Goal: Transaction & Acquisition: Purchase product/service

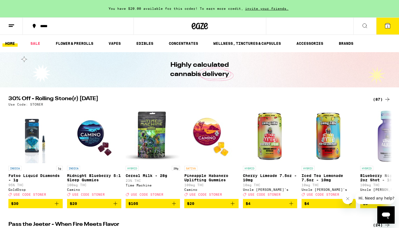
click at [362, 23] on icon at bounding box center [364, 26] width 7 height 7
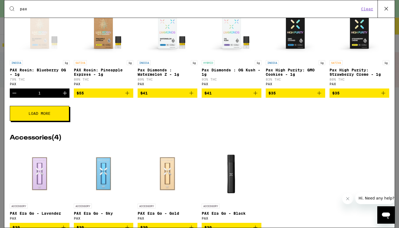
scroll to position [139, 0]
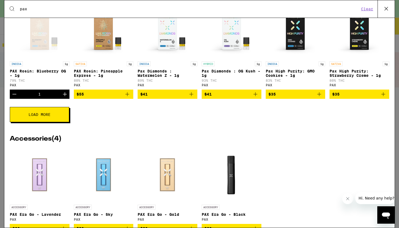
type input "pax"
click at [43, 122] on button "Load More" at bounding box center [39, 114] width 59 height 15
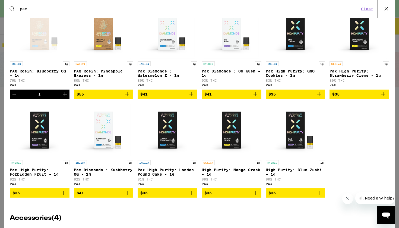
click at [37, 45] on div "Open page for PAX Rosin: Blueberry OG - 1g from PAX" at bounding box center [39, 31] width 54 height 54
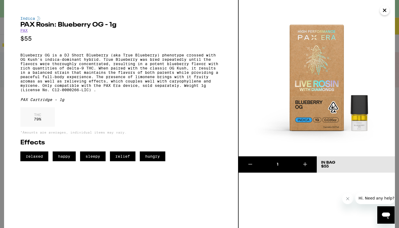
click at [307, 166] on icon at bounding box center [305, 164] width 7 height 7
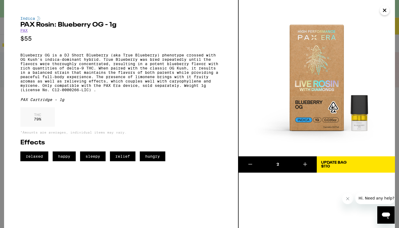
click at [335, 161] on div "Update Bag" at bounding box center [333, 163] width 25 height 4
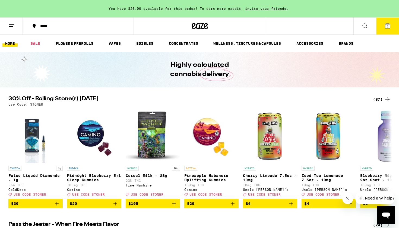
click at [388, 28] on button "2" at bounding box center [387, 26] width 23 height 17
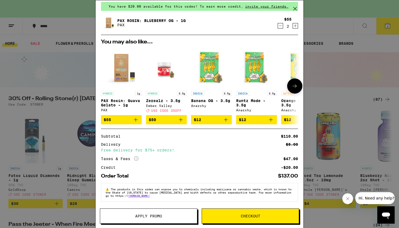
scroll to position [25, 0]
click at [294, 8] on icon at bounding box center [295, 9] width 8 height 8
